Goal: Task Accomplishment & Management: Complete application form

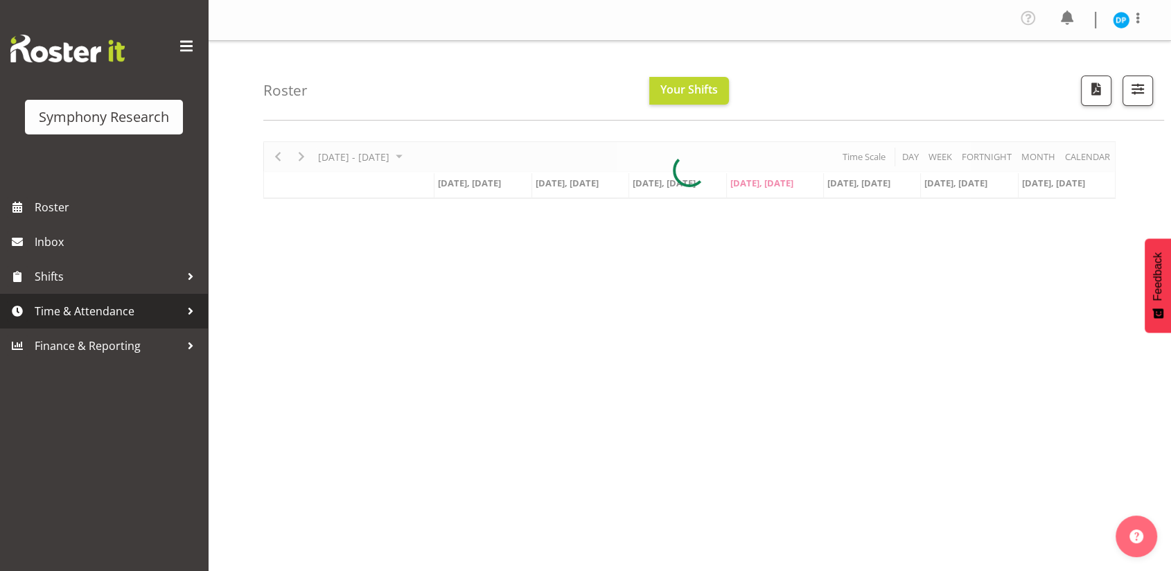
click at [90, 304] on span "Time & Attendance" at bounding box center [108, 311] width 146 height 21
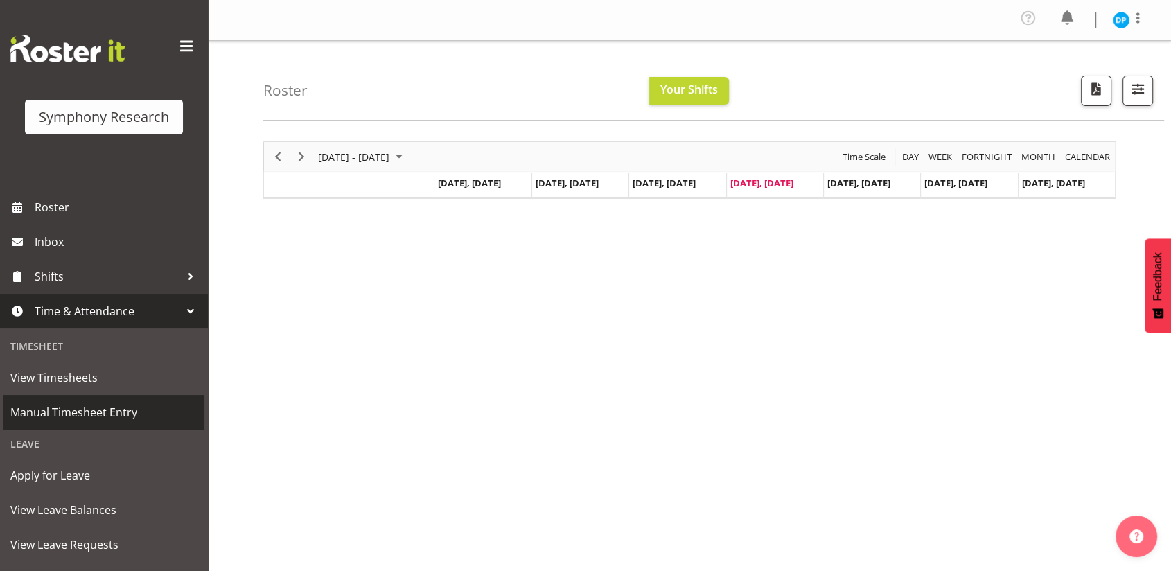
click at [67, 410] on span "Manual Timesheet Entry" at bounding box center [103, 412] width 187 height 21
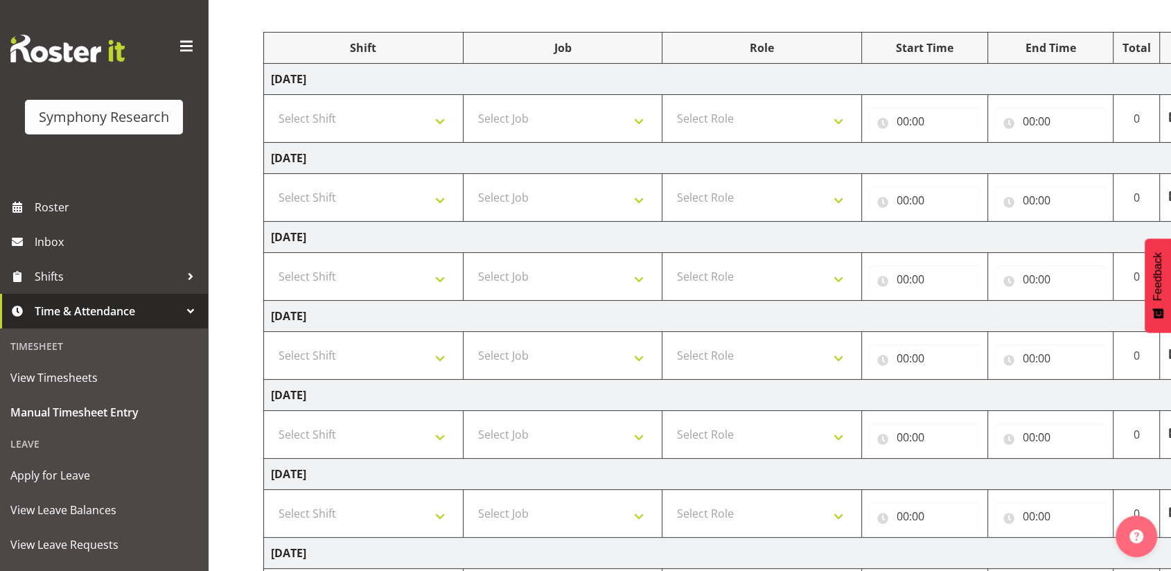
scroll to position [161, 0]
click at [347, 349] on select "Select Shift !!Weekend Residential (Roster IT Shift Label) *Business 9/10am ~ 4…" at bounding box center [363, 354] width 185 height 28
select select "41319"
click at [271, 340] on select "Select Shift !!Weekend Residential (Roster IT Shift Label) *Business 9/10am ~ 4…" at bounding box center [363, 354] width 185 height 28
click at [573, 362] on select "Select Job 550060 IF Admin 553492 World Poll Aus Wave 2 Main 2025 553493 World …" at bounding box center [563, 354] width 185 height 28
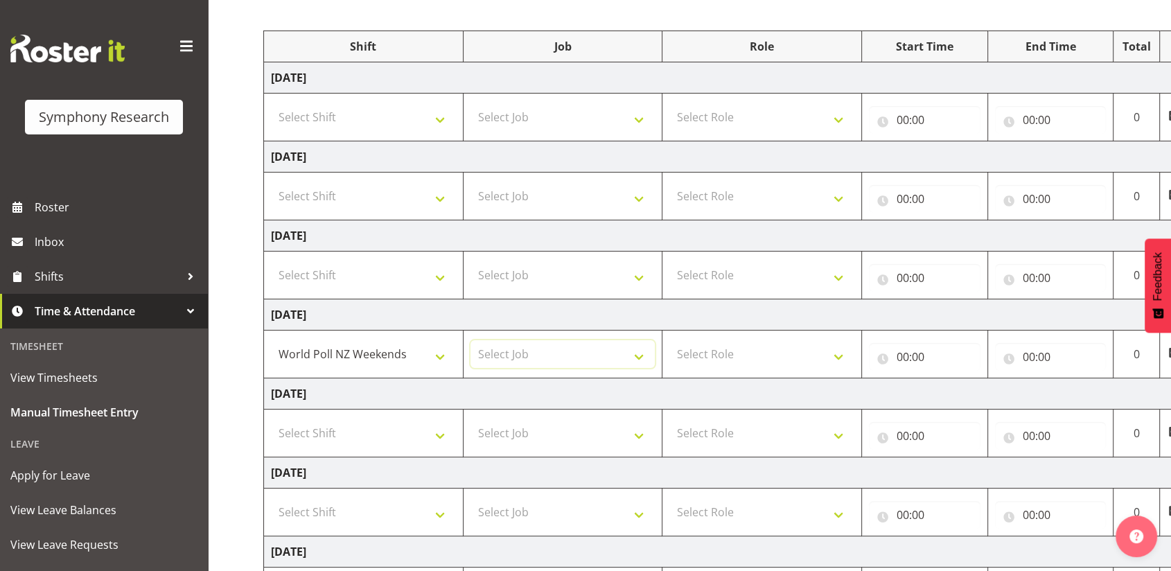
select select "10527"
click at [471, 340] on select "Select Job 550060 IF Admin 553492 World Poll Aus Wave 2 Main 2025 553493 World …" at bounding box center [563, 354] width 185 height 28
click at [746, 356] on select "Select Role Briefing Interviewing" at bounding box center [761, 354] width 185 height 28
select select "47"
click at [669, 340] on select "Select Role Briefing Interviewing" at bounding box center [761, 354] width 185 height 28
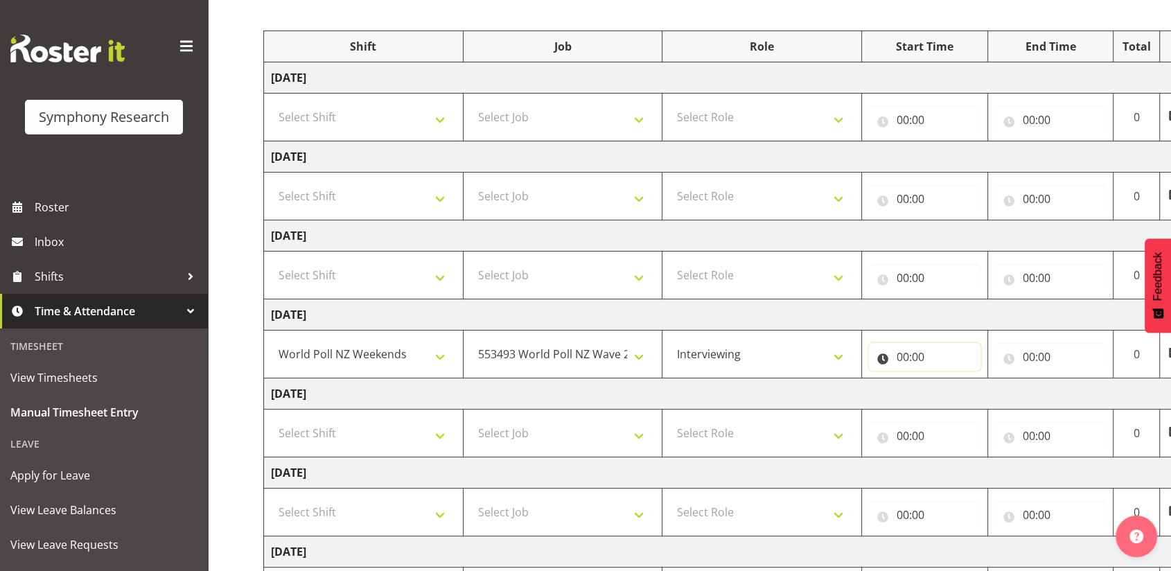
click at [904, 360] on input "00:00" at bounding box center [925, 357] width 112 height 28
click at [954, 392] on select "00 01 02 03 04 05 06 07 08 09 10 11 12 13 14 15 16 17 18 19 20 21 22 23" at bounding box center [963, 393] width 31 height 28
select select "17"
click at [948, 379] on select "00 01 02 03 04 05 06 07 08 09 10 11 12 13 14 15 16 17 18 19 20 21 22 23" at bounding box center [963, 393] width 31 height 28
type input "17:00"
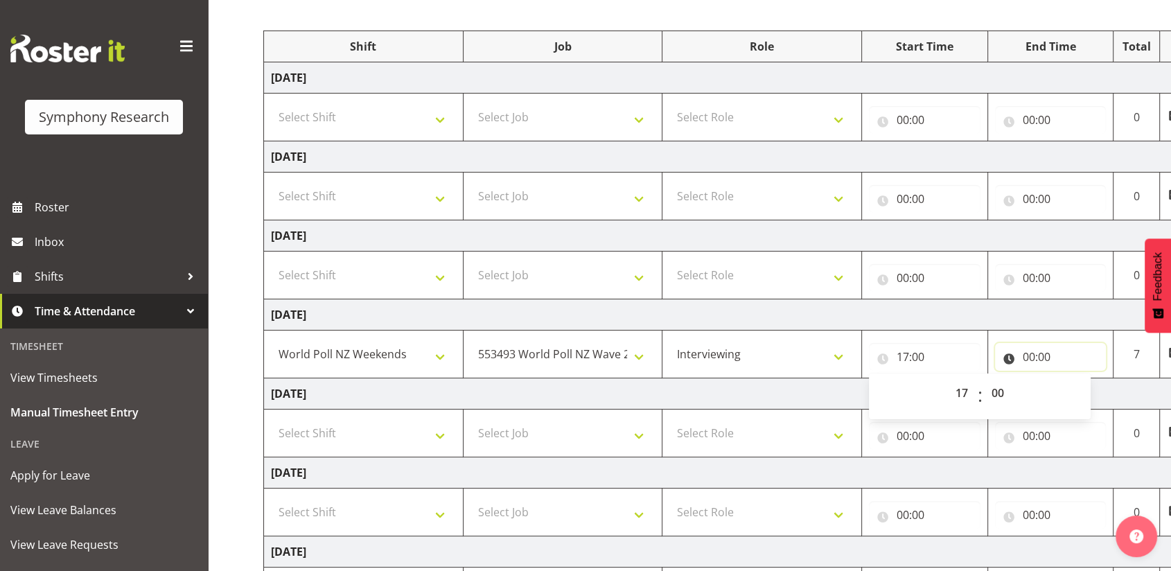
click at [1030, 358] on input "00:00" at bounding box center [1051, 357] width 112 height 28
click at [1086, 390] on select "00 01 02 03 04 05 06 07 08 09 10 11 12 13 14 15 16 17 18 19 20 21 22 23" at bounding box center [1089, 393] width 31 height 28
select select "21"
click at [1074, 379] on select "00 01 02 03 04 05 06 07 08 09 10 11 12 13 14 15 16 17 18 19 20 21 22 23" at bounding box center [1089, 393] width 31 height 28
type input "21:00"
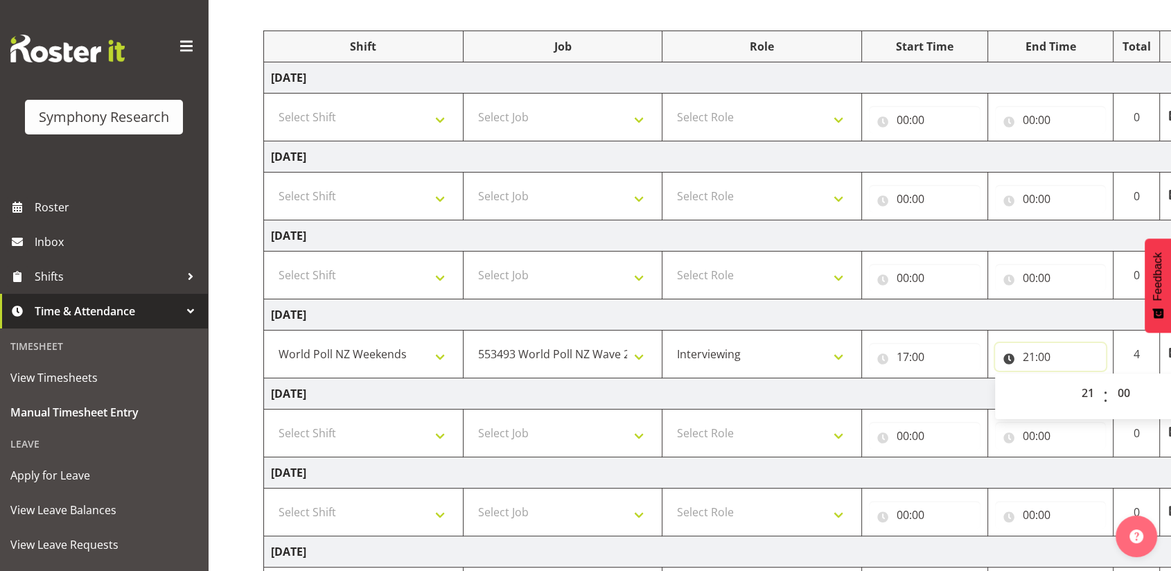
click at [1050, 354] on input "21:00" at bounding box center [1051, 357] width 112 height 28
click at [1043, 348] on input "21:00" at bounding box center [1051, 357] width 112 height 28
click at [1127, 392] on select "00 01 02 03 04 05 06 07 08 09 10 11 12 13 14 15 16 17 18 19 20 21 22 23 24 25 2…" at bounding box center [1125, 393] width 31 height 28
select select "7"
click at [1110, 379] on select "00 01 02 03 04 05 06 07 08 09 10 11 12 13 14 15 16 17 18 19 20 21 22 23 24 25 2…" at bounding box center [1125, 393] width 31 height 28
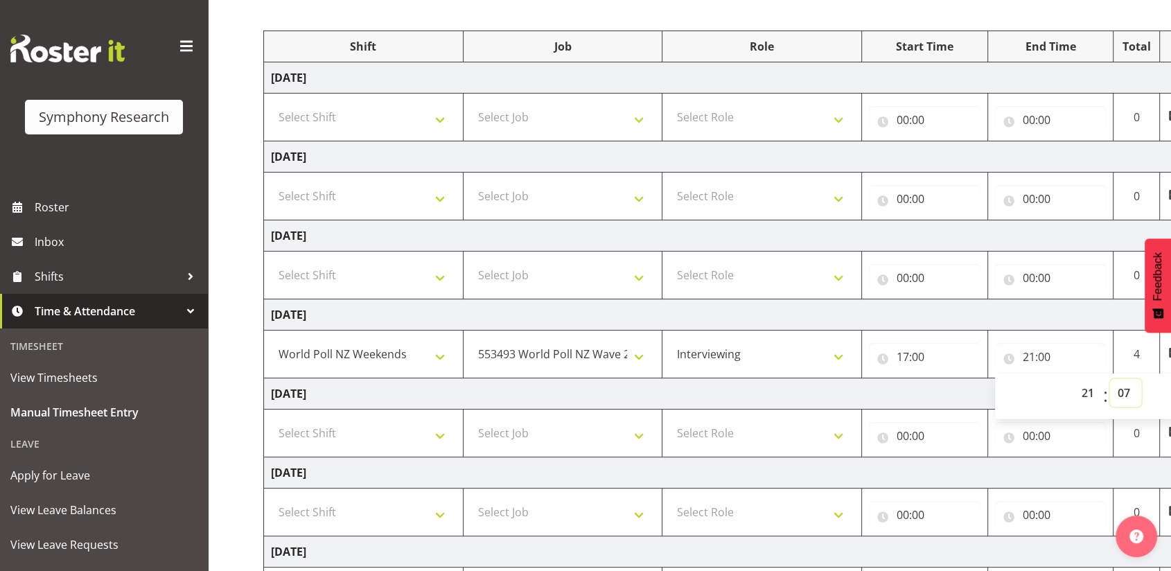
type input "21:07"
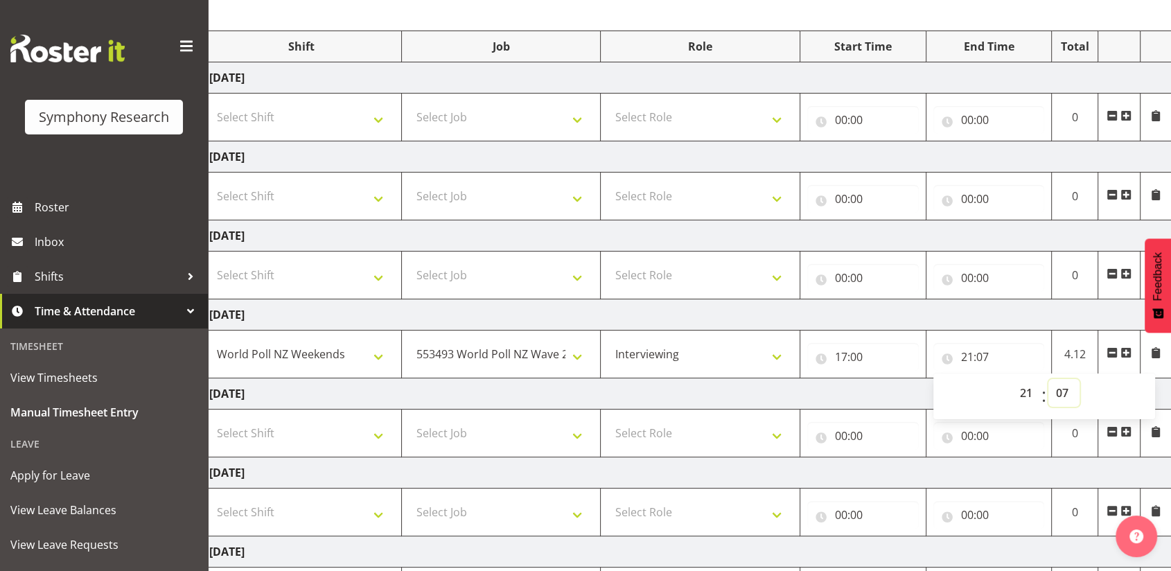
scroll to position [293, 0]
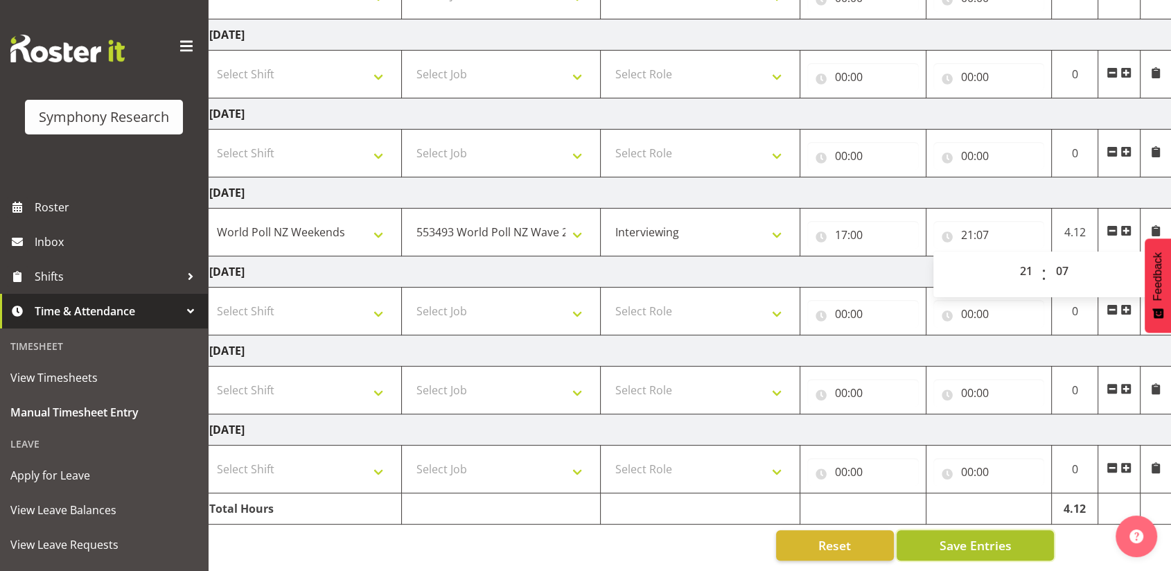
click at [992, 536] on span "Save Entries" at bounding box center [975, 545] width 72 height 18
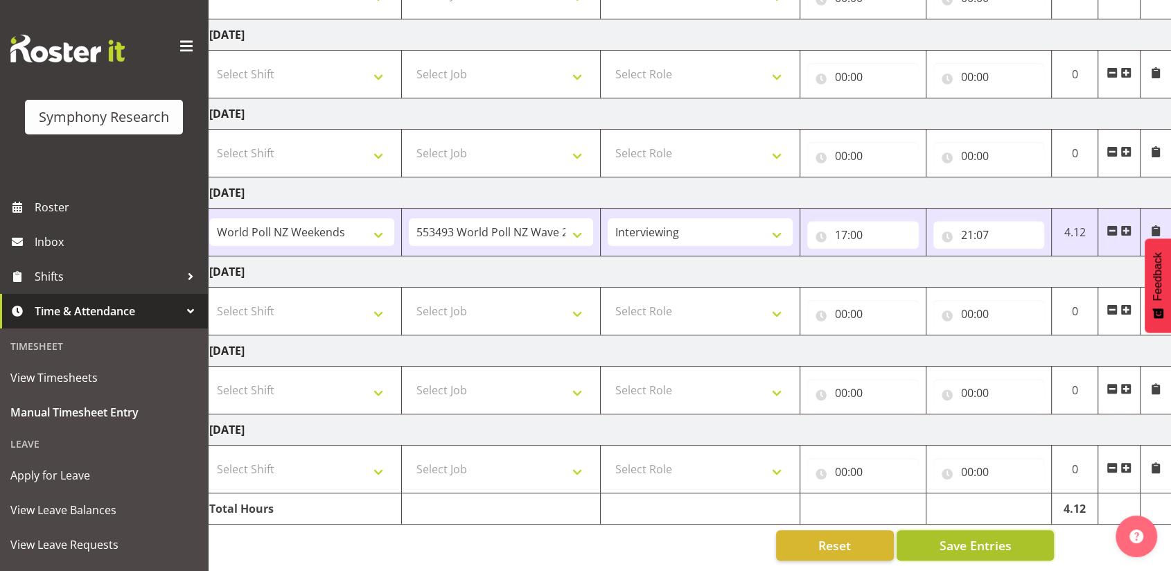
click at [965, 536] on span "Save Entries" at bounding box center [975, 545] width 72 height 18
click at [933, 532] on button "Save Entries" at bounding box center [975, 545] width 157 height 30
